Goal: Transaction & Acquisition: Purchase product/service

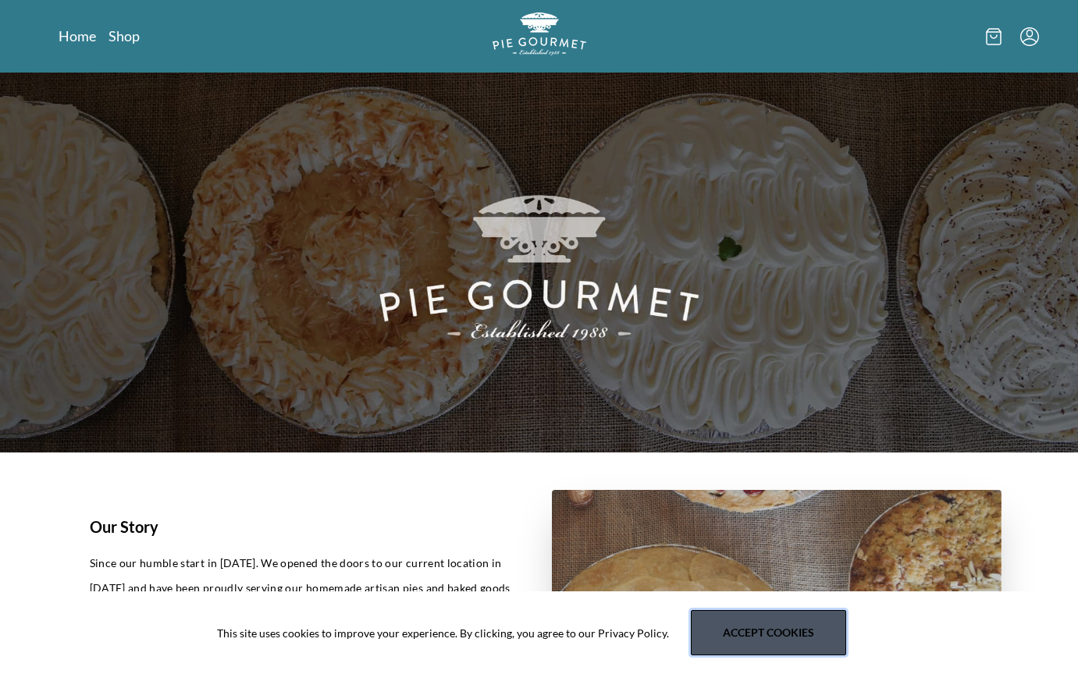
click at [724, 636] on button "Accept cookies" at bounding box center [768, 632] width 155 height 45
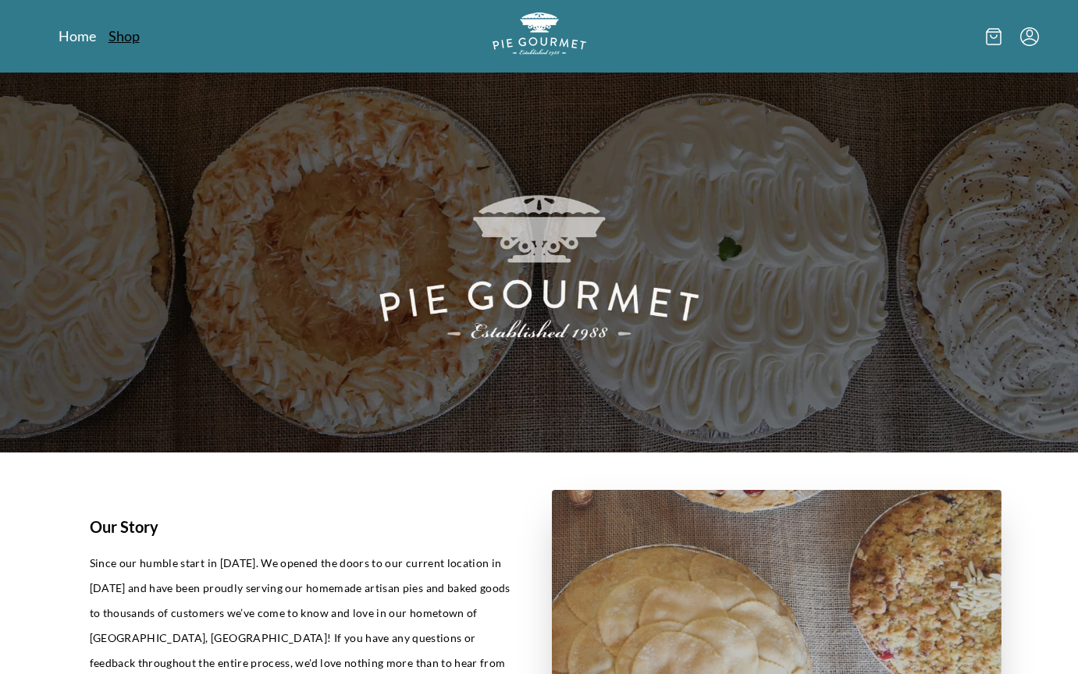
click at [132, 34] on link "Shop" at bounding box center [124, 36] width 31 height 19
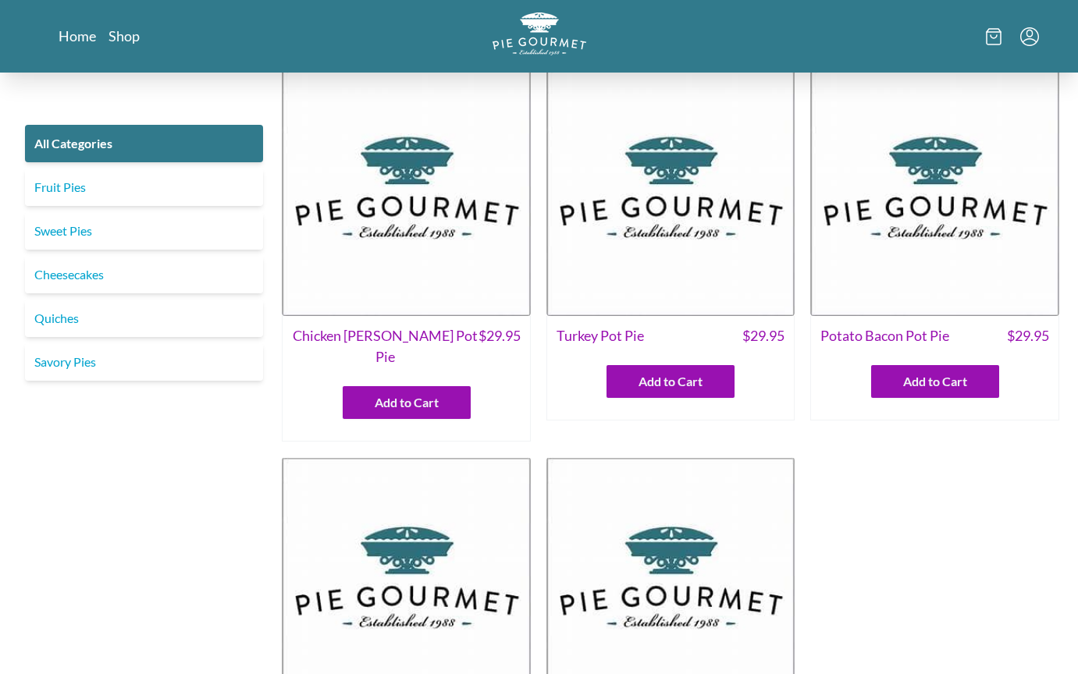
scroll to position [18, 0]
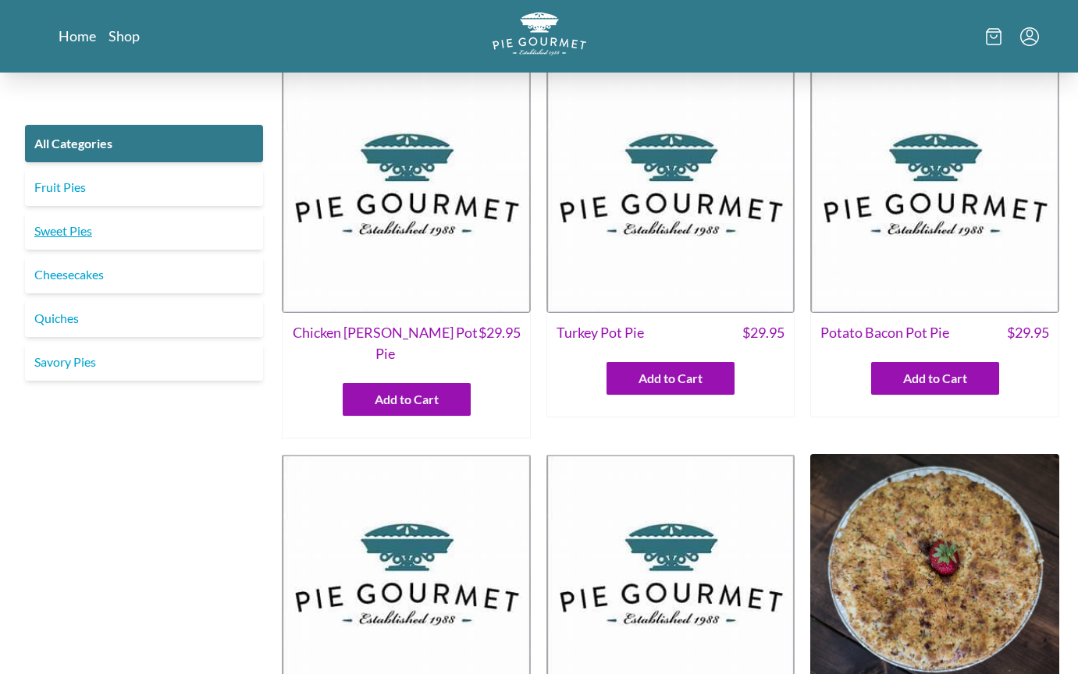
click at [133, 235] on link "Sweet Pies" at bounding box center [144, 230] width 238 height 37
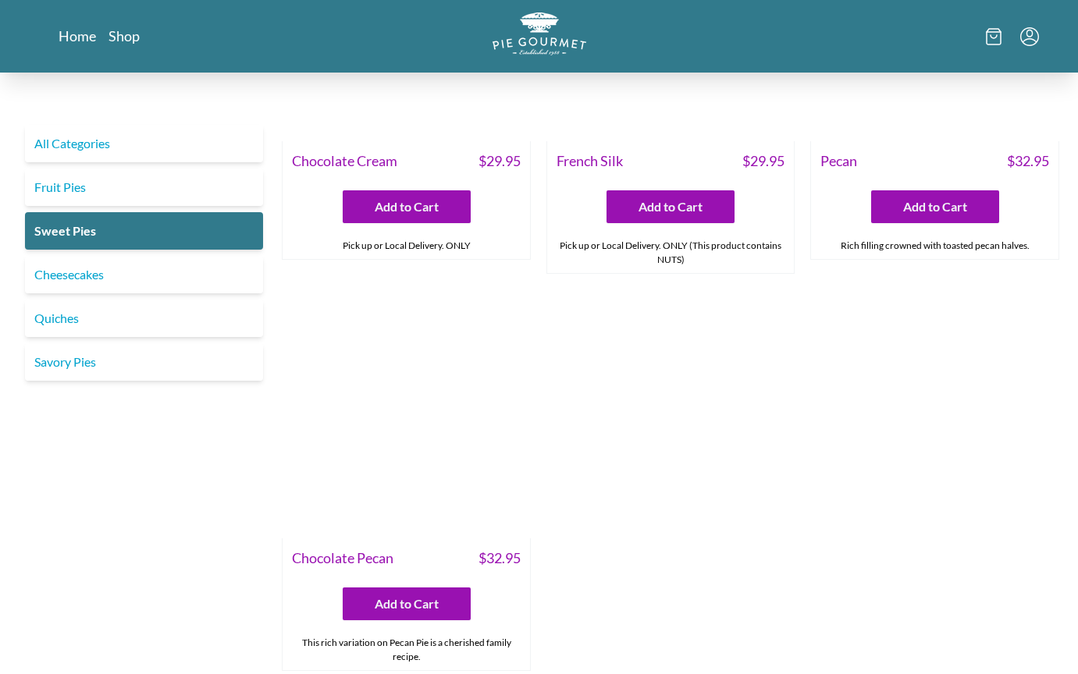
scroll to position [607, 0]
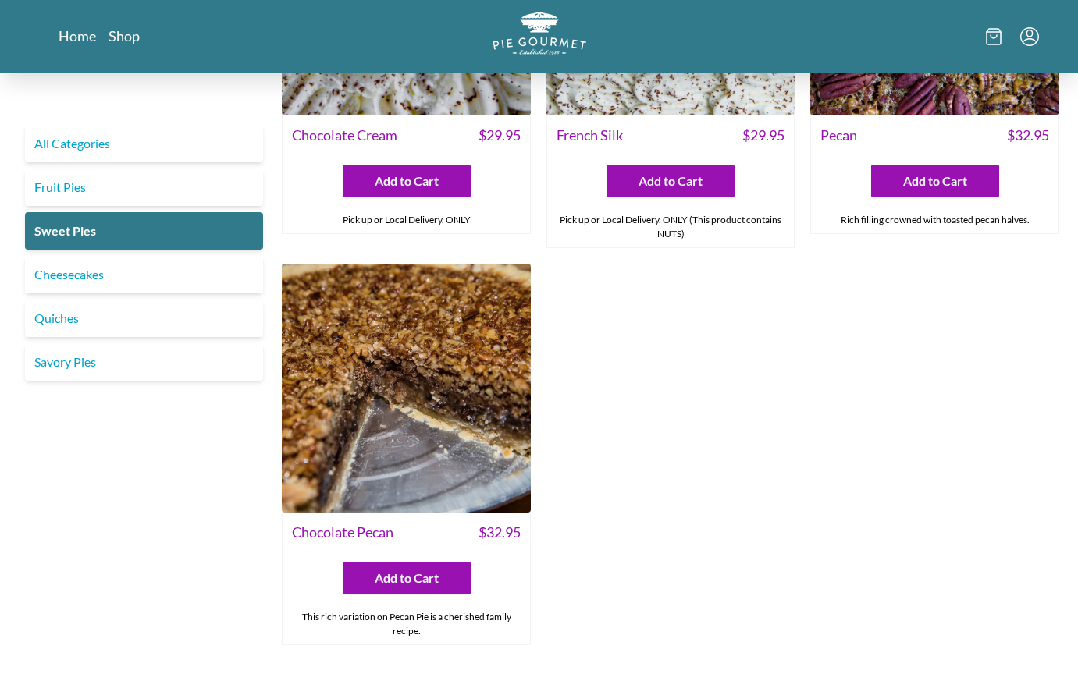
click at [76, 182] on link "Fruit Pies" at bounding box center [144, 187] width 238 height 37
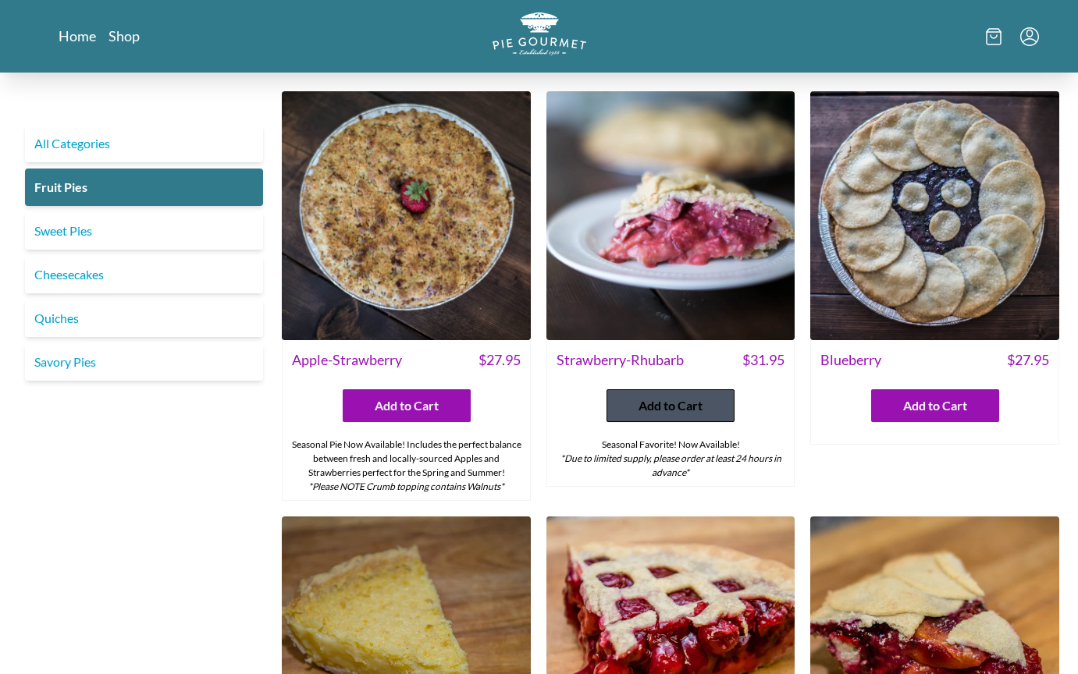
click at [688, 404] on span "Add to Cart" at bounding box center [671, 406] width 64 height 19
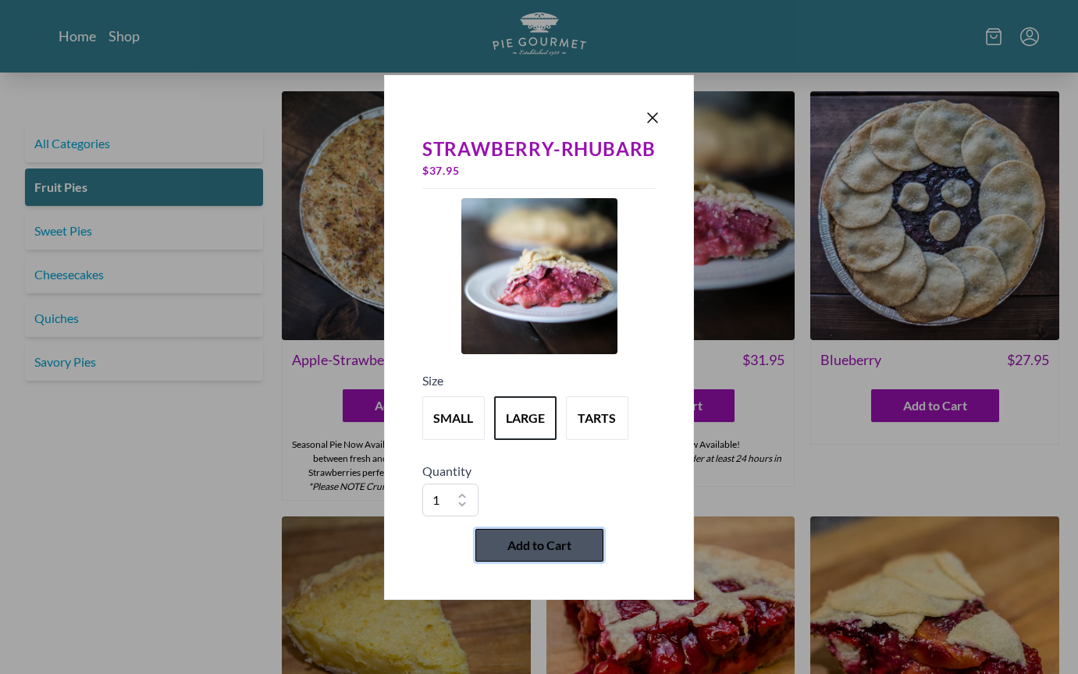
click at [529, 548] on span "Add to Cart" at bounding box center [539, 545] width 64 height 19
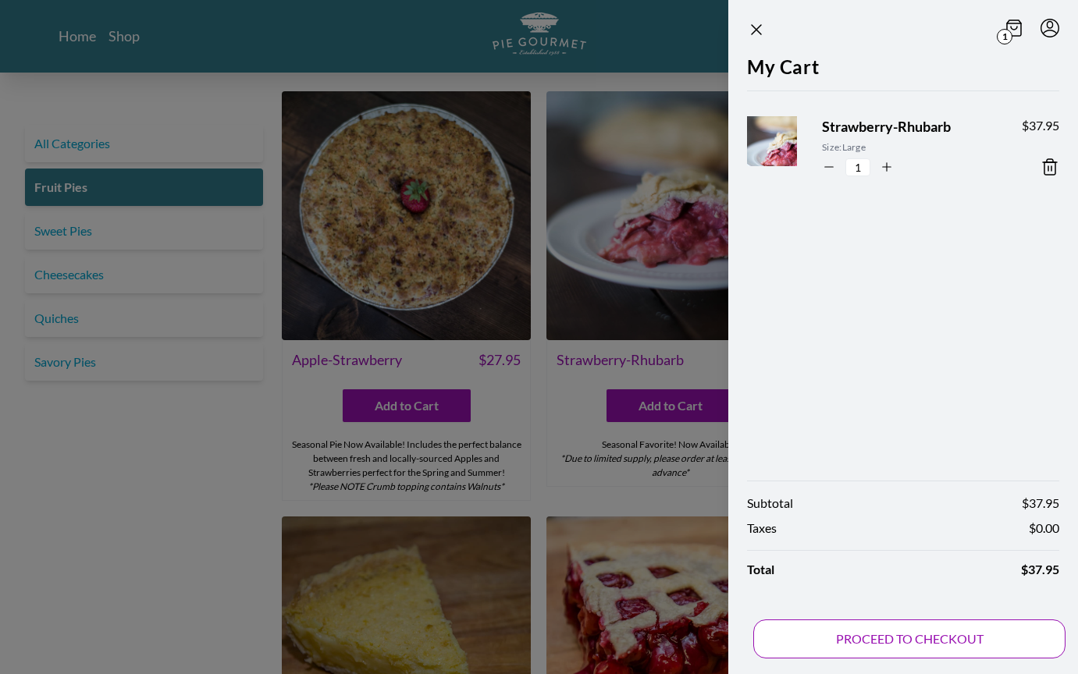
click at [859, 639] on button "PROCEED TO CHECKOUT" at bounding box center [909, 639] width 312 height 39
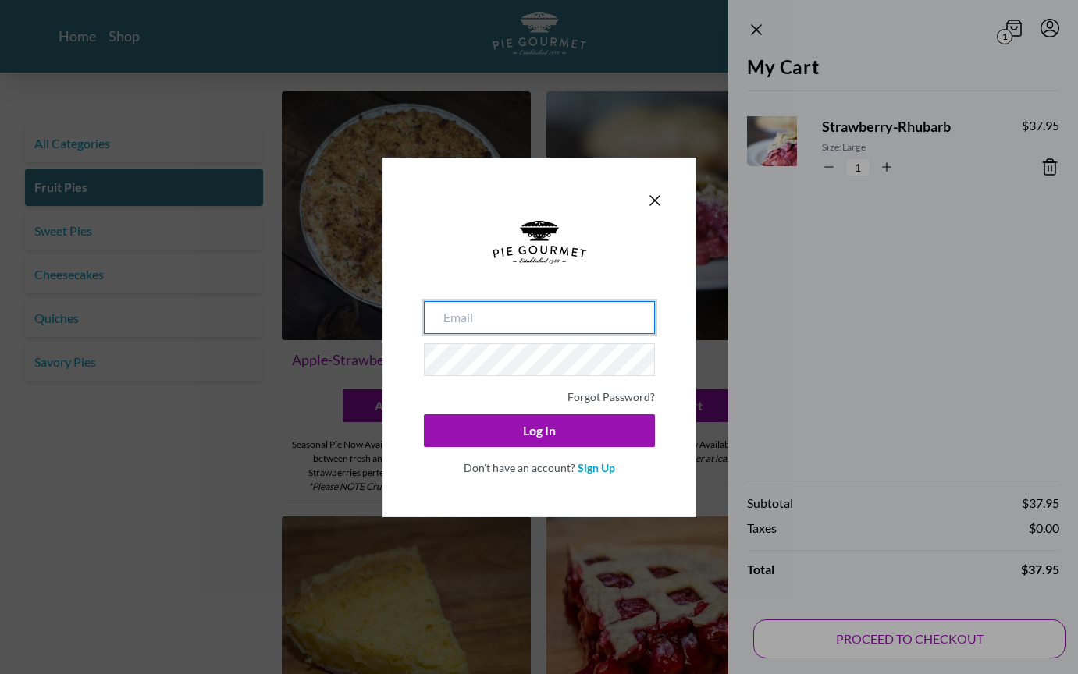
type input "[EMAIL_ADDRESS][DOMAIN_NAME]"
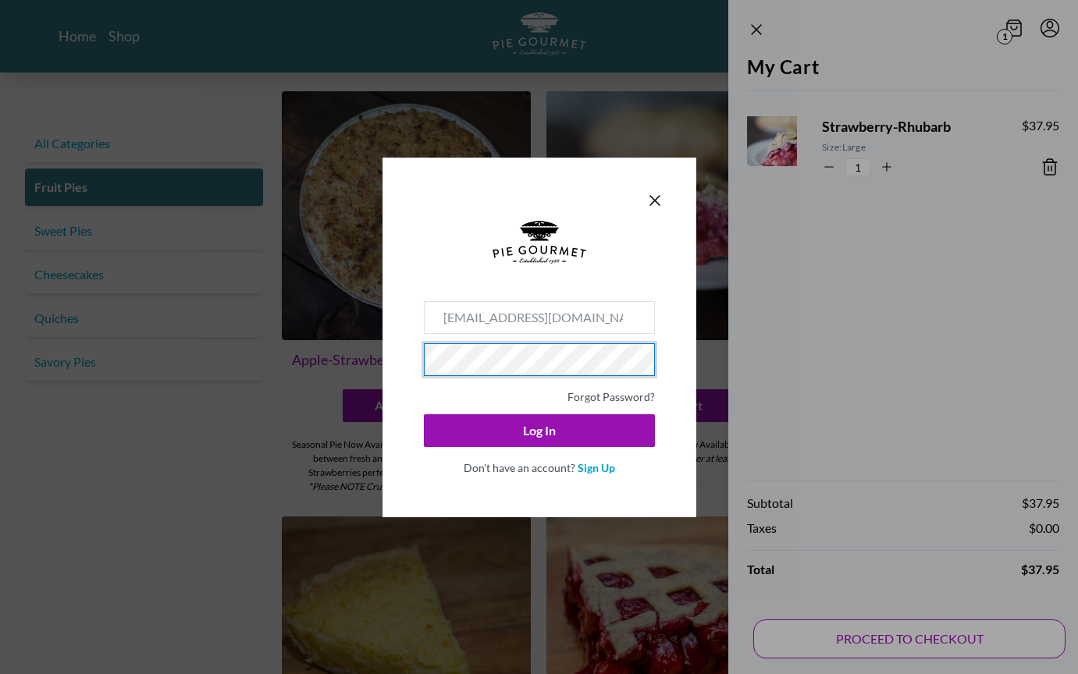
click at [539, 430] on button "Log In" at bounding box center [539, 430] width 231 height 33
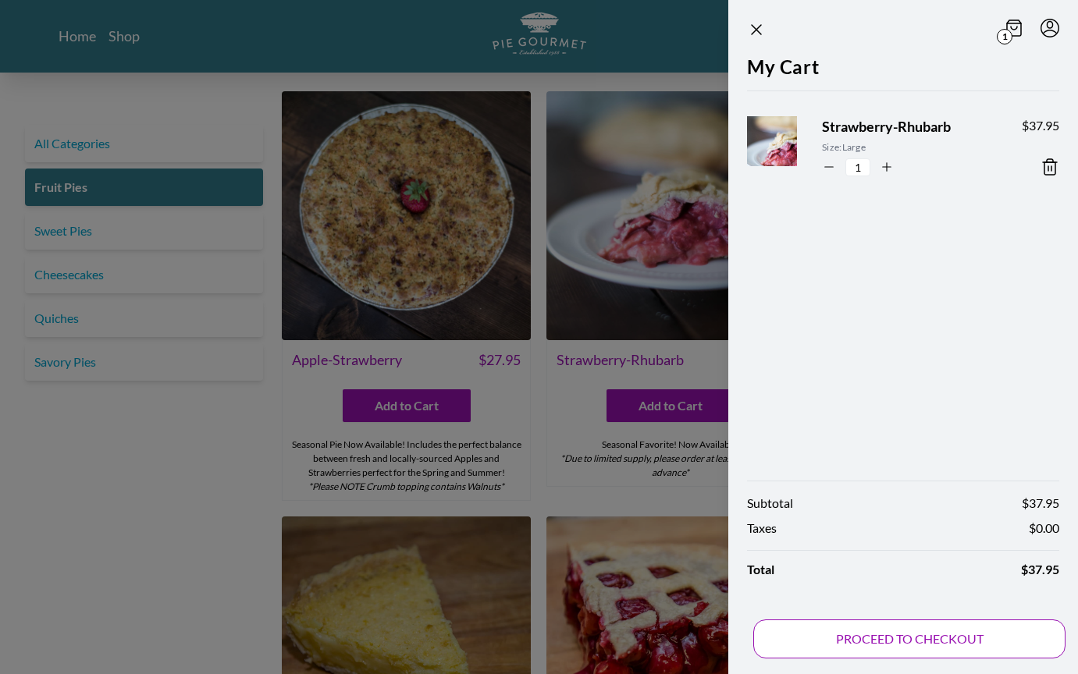
click at [845, 639] on button "PROCEED TO CHECKOUT" at bounding box center [909, 639] width 312 height 39
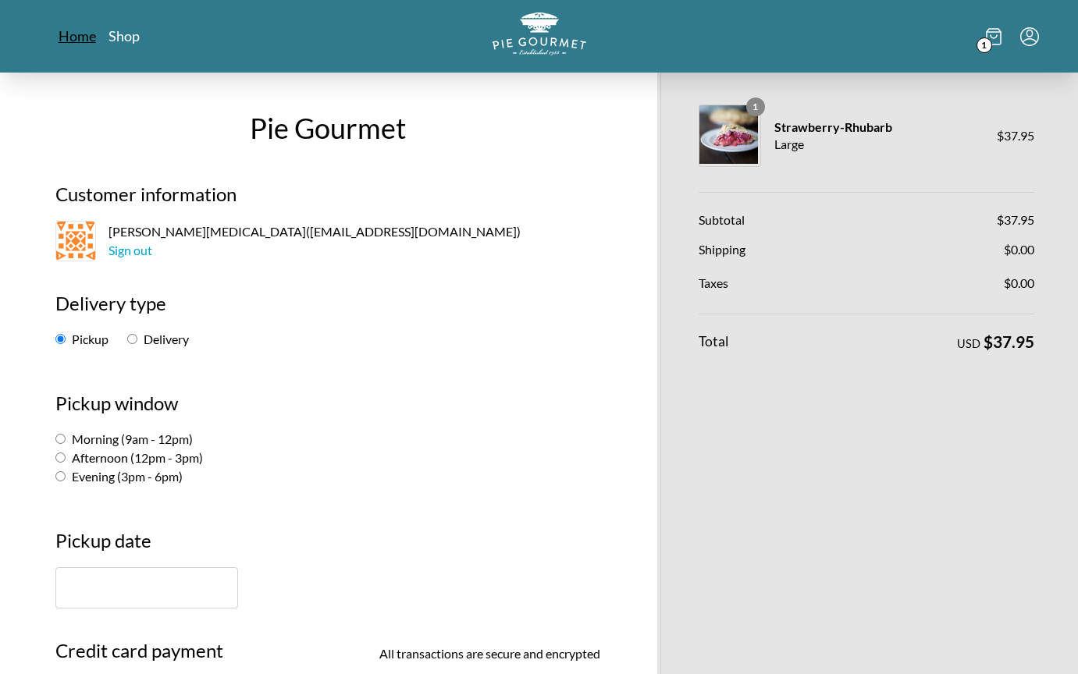
click at [85, 35] on link "Home" at bounding box center [77, 36] width 37 height 19
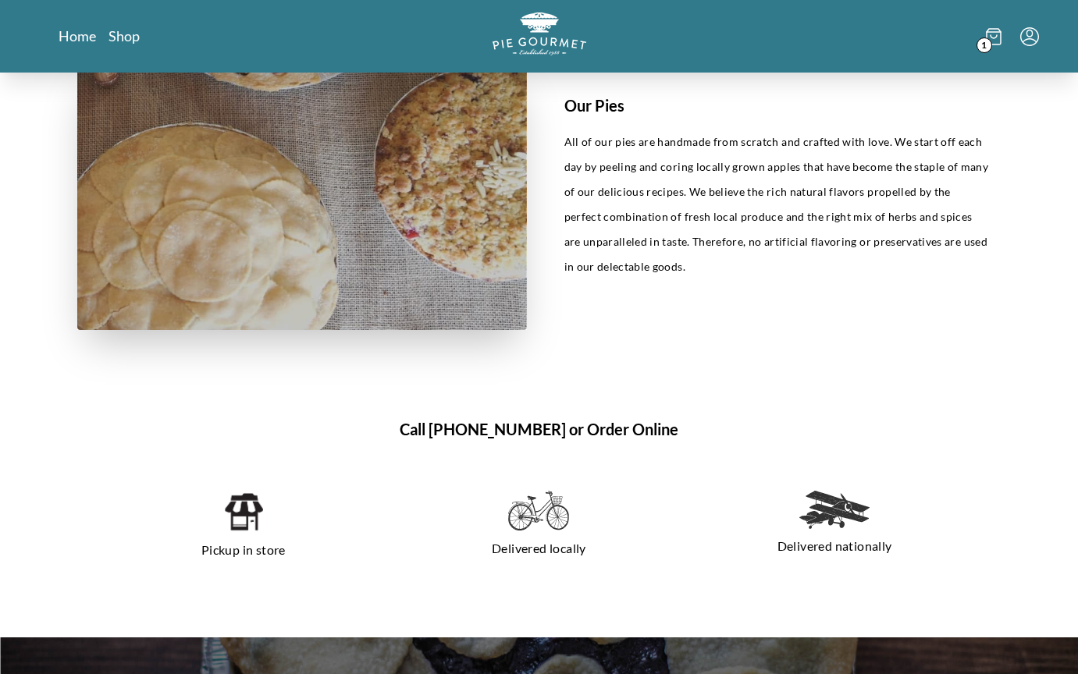
scroll to position [748, 0]
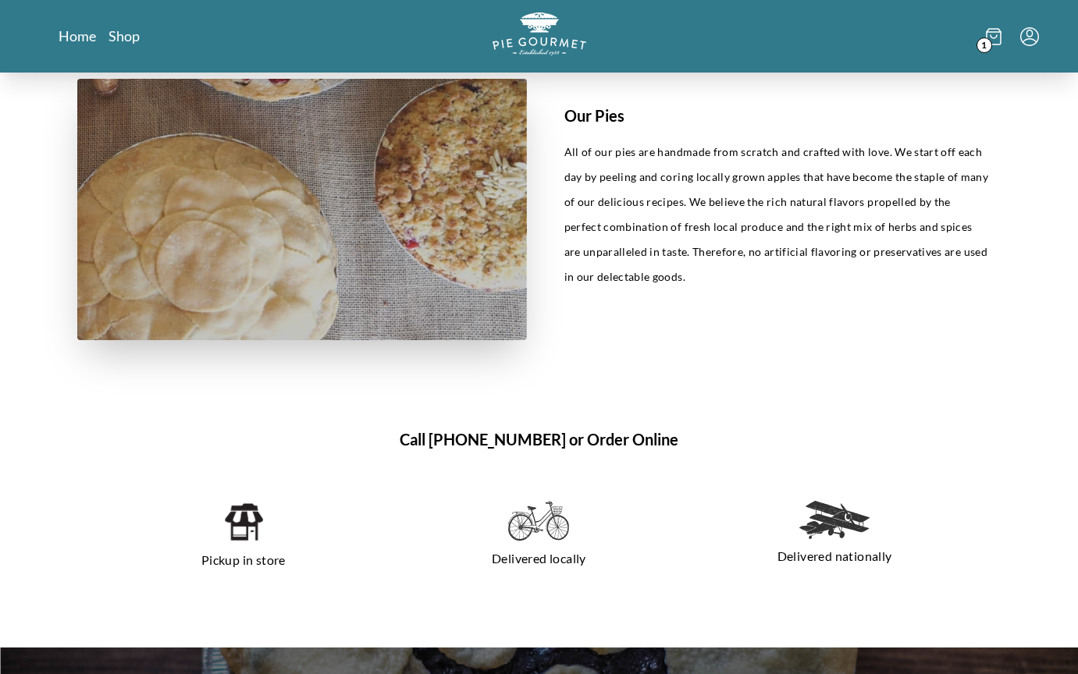
click at [78, 48] on div "Home Shop 1" at bounding box center [539, 36] width 999 height 73
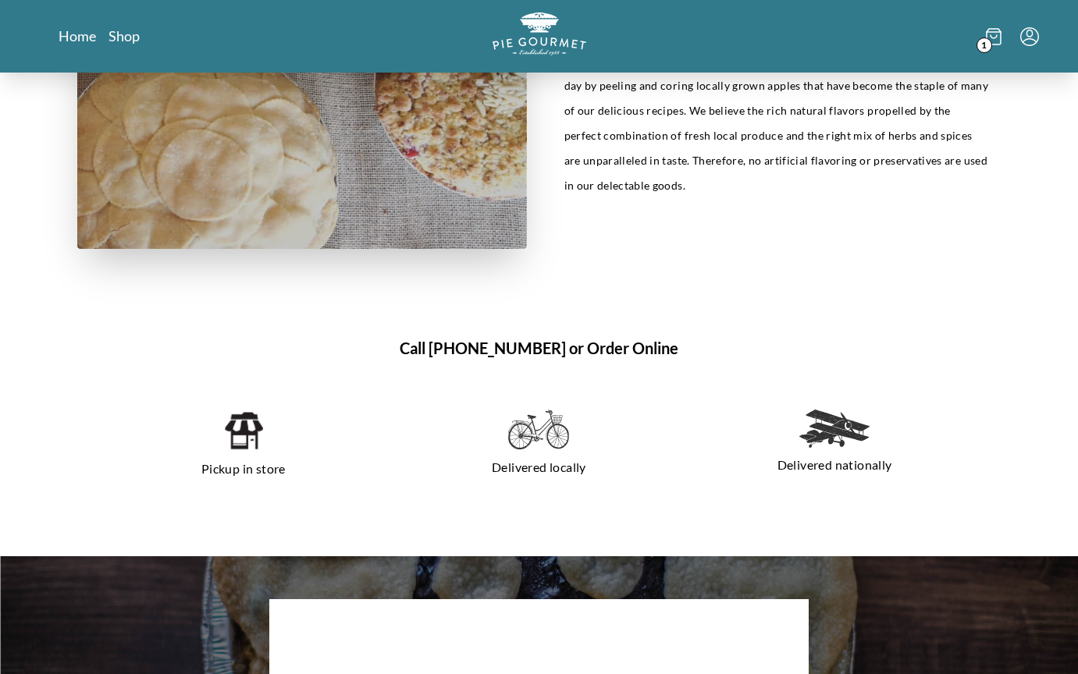
scroll to position [847, 0]
